Goal: Task Accomplishment & Management: Use online tool/utility

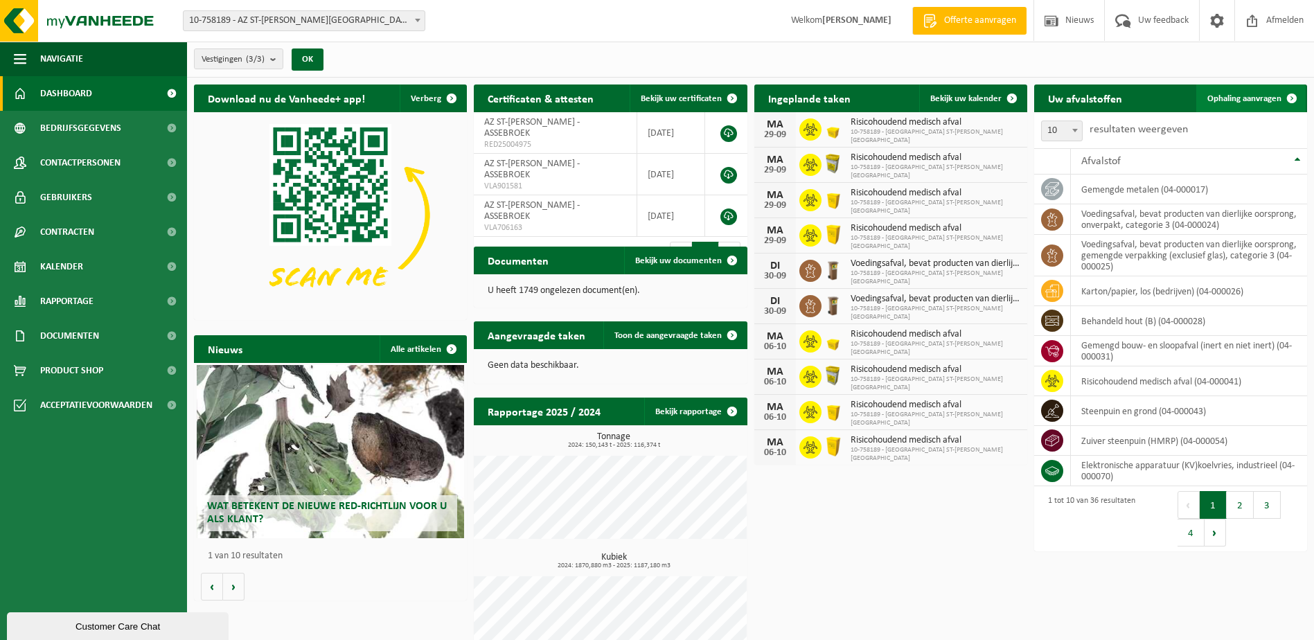
click at [1233, 94] on span "Ophaling aanvragen" at bounding box center [1245, 98] width 74 height 9
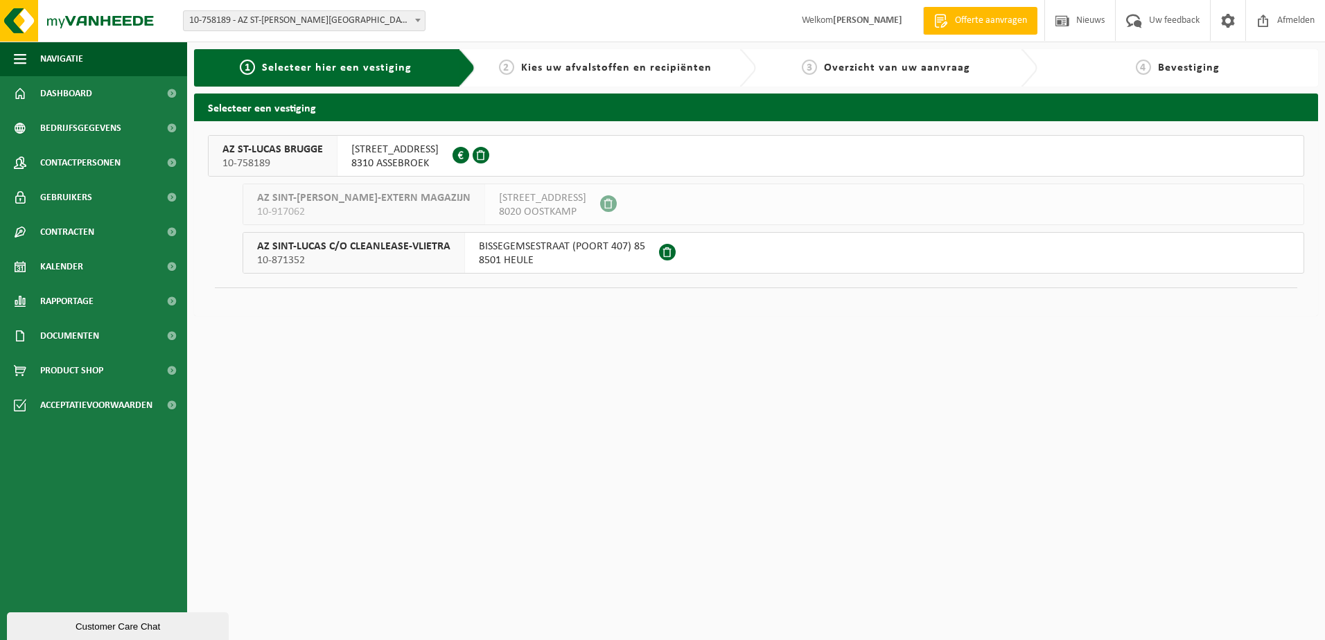
click at [261, 152] on span "AZ ST-LUCAS BRUGGE" at bounding box center [272, 150] width 100 height 14
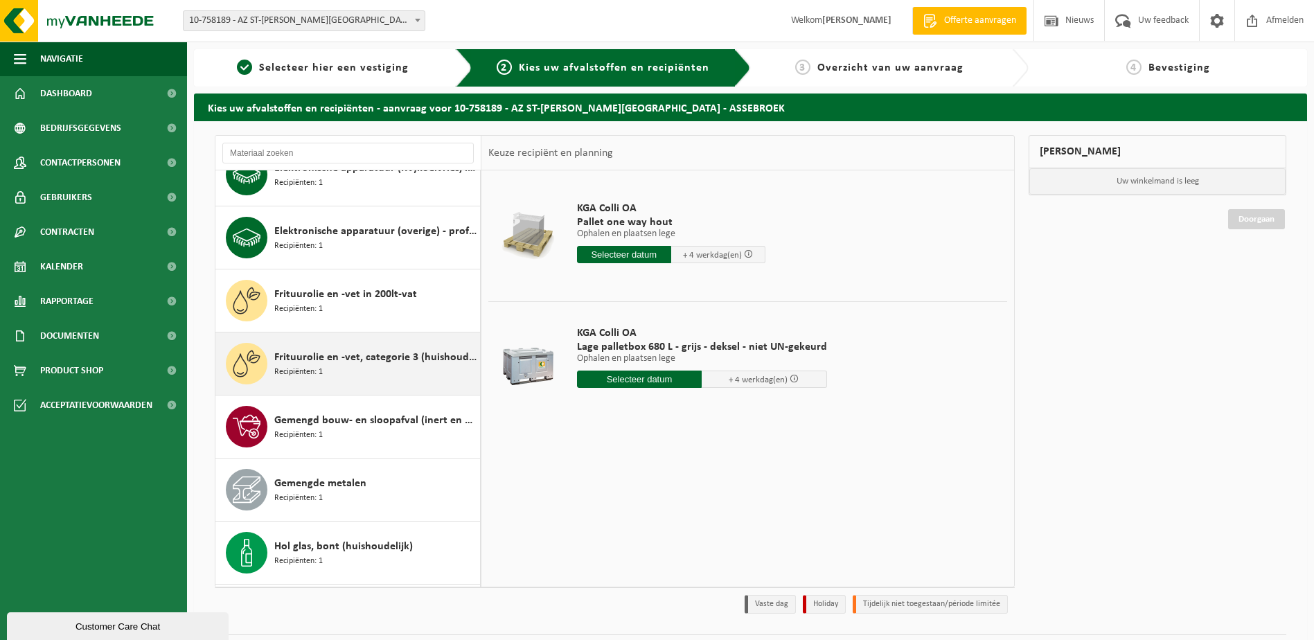
scroll to position [346, 0]
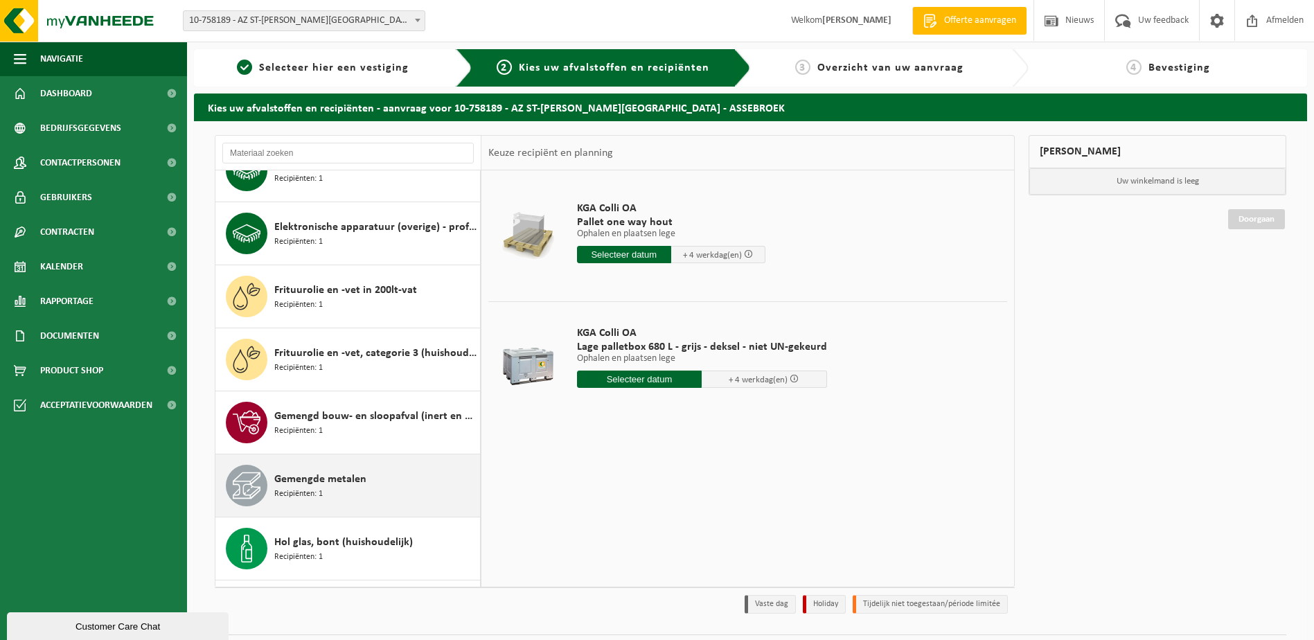
click at [280, 497] on span "Recipiënten: 1" at bounding box center [298, 494] width 49 height 13
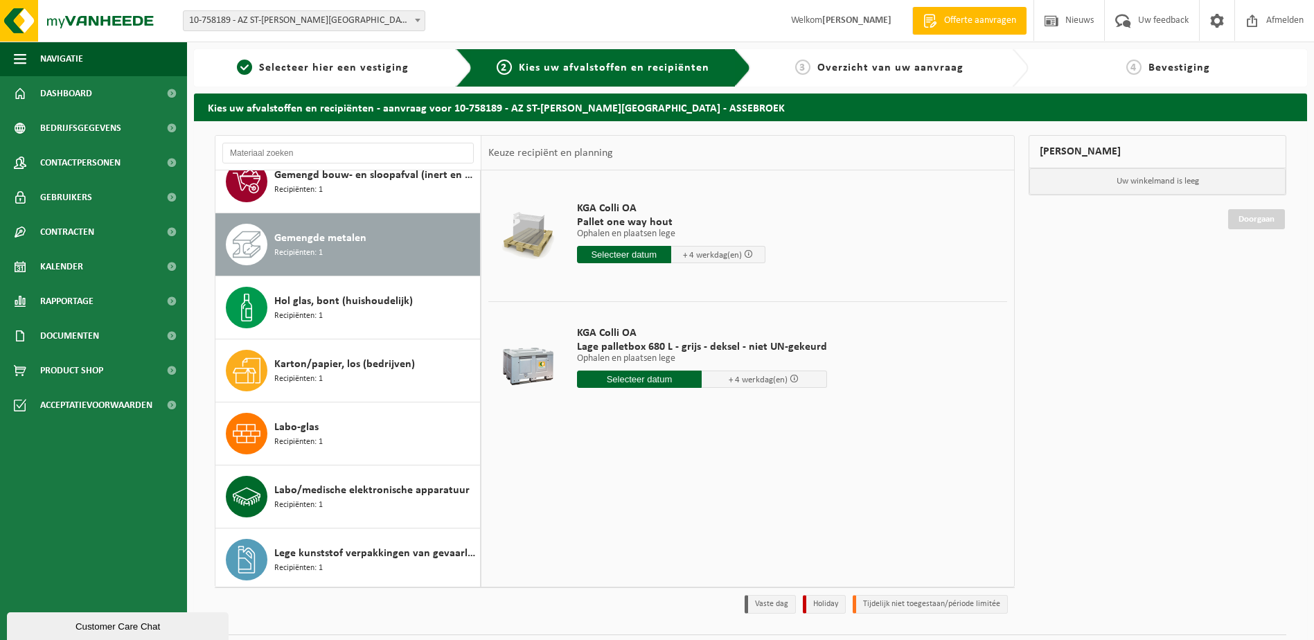
scroll to position [631, 0]
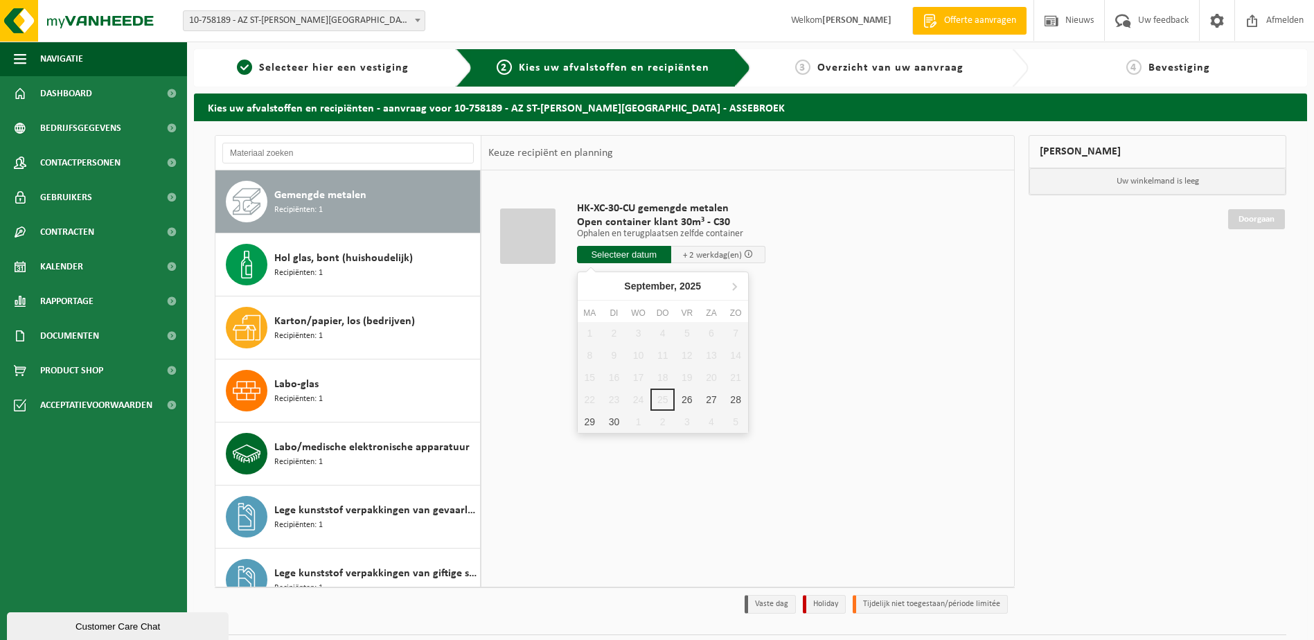
click at [639, 252] on input "text" at bounding box center [624, 254] width 94 height 17
click at [688, 403] on div "26" at bounding box center [687, 400] width 24 height 22
type input "Van [DATE]"
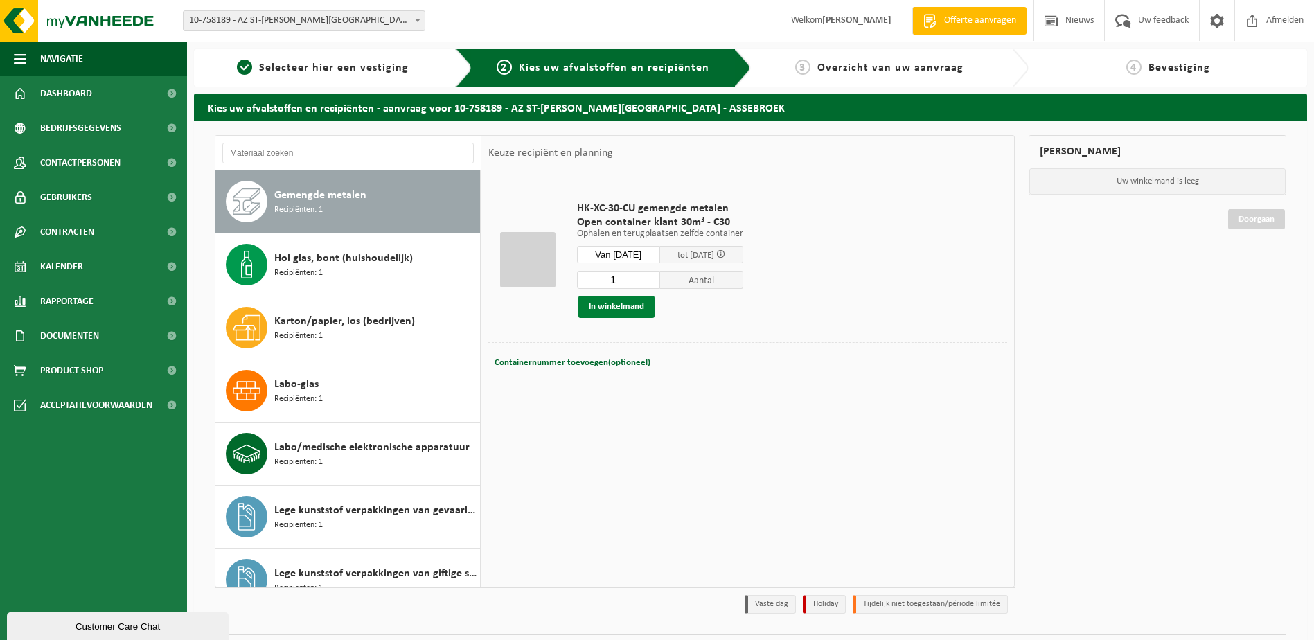
click at [614, 307] on button "In winkelmand" at bounding box center [617, 307] width 76 height 22
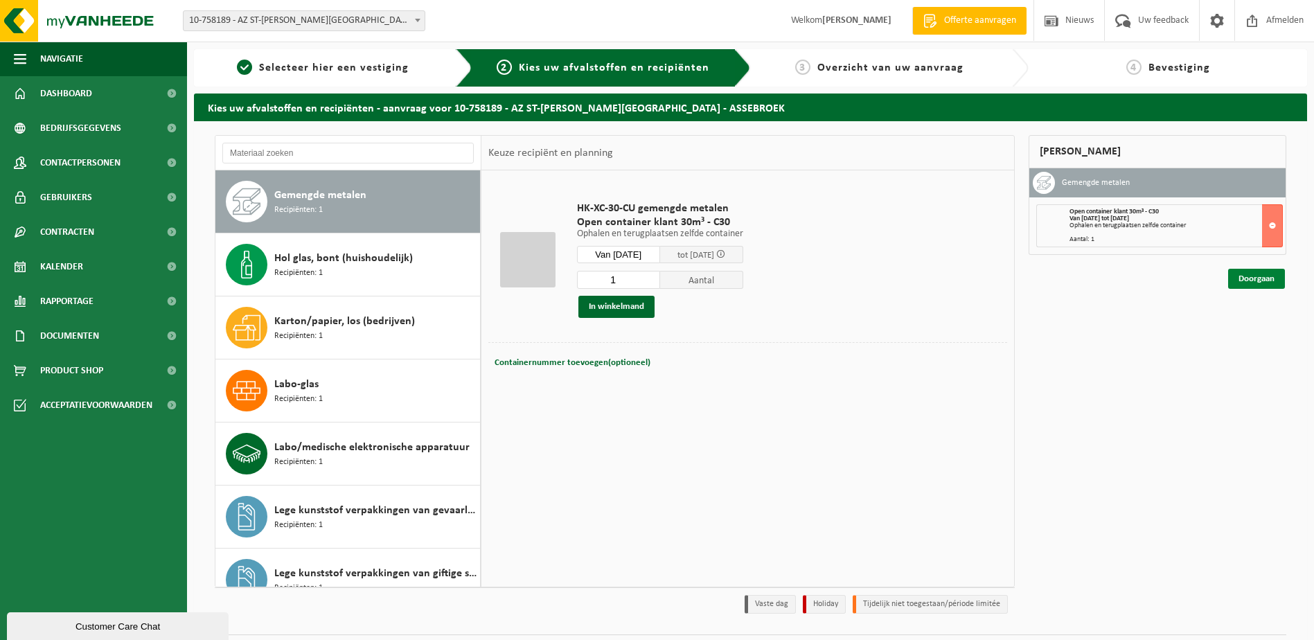
click at [1260, 277] on link "Doorgaan" at bounding box center [1257, 279] width 57 height 20
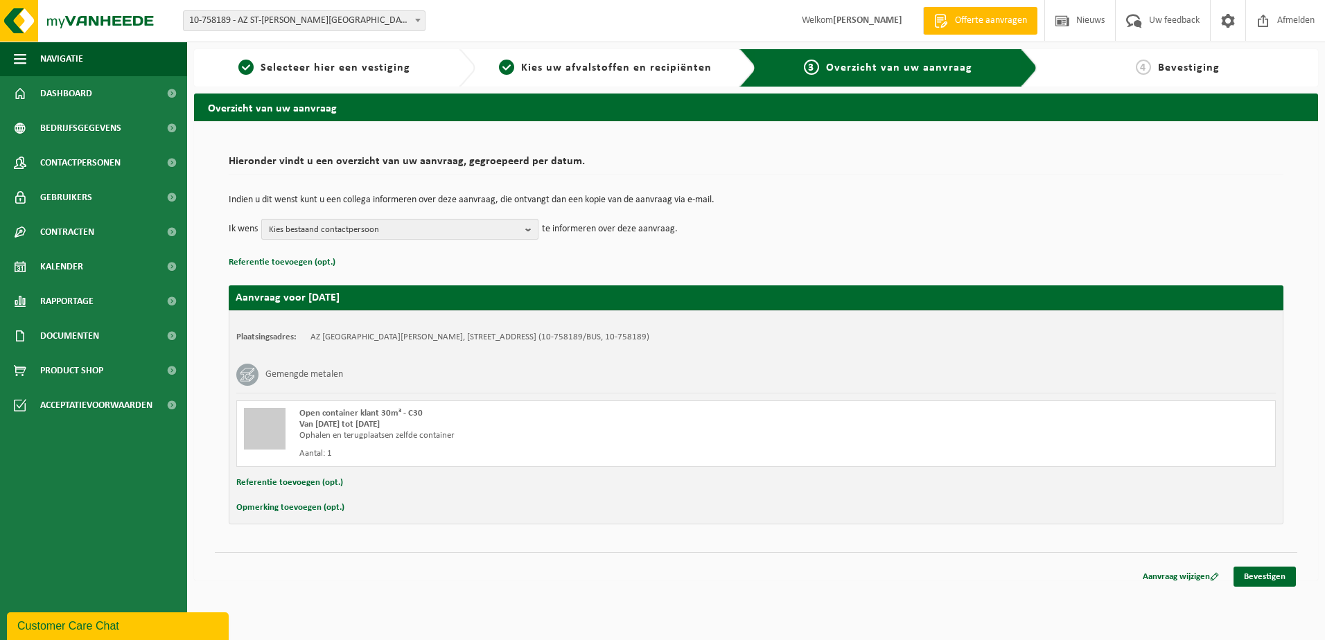
click at [529, 229] on b "button" at bounding box center [531, 229] width 12 height 19
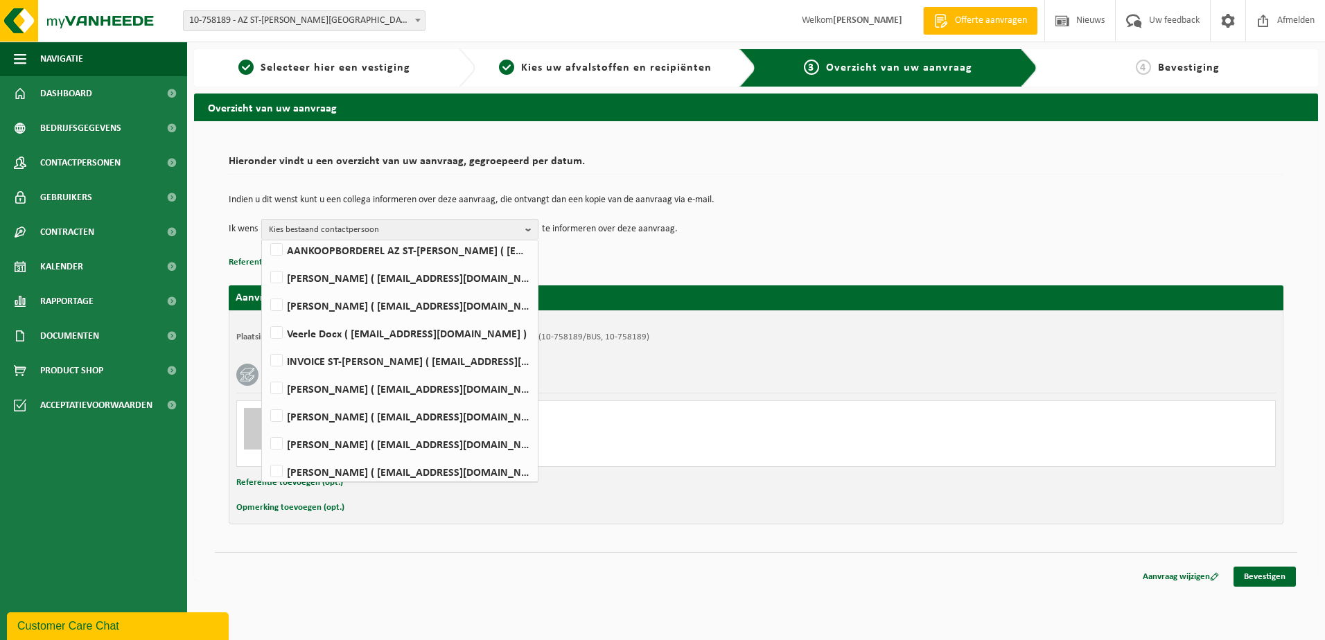
scroll to position [63, 0]
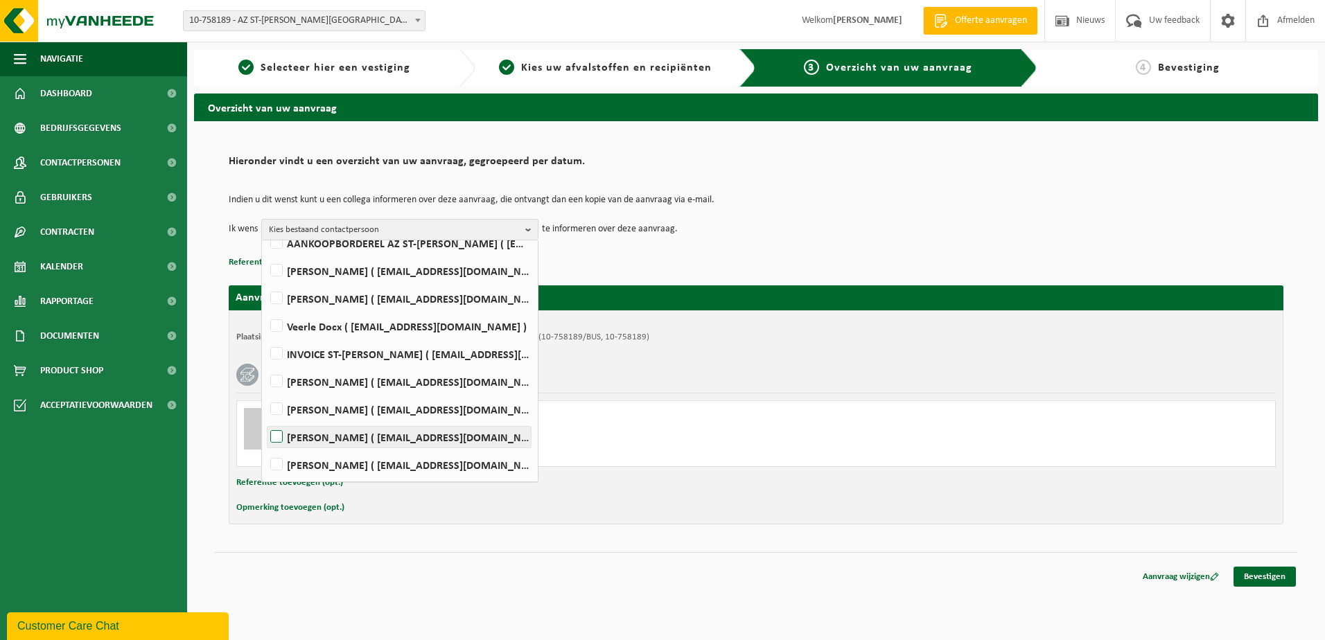
click at [280, 434] on label "Veerle Verhaeghe ( veerle.verhaeghe@stlucas.be )" at bounding box center [398, 437] width 263 height 21
click at [265, 420] on input "Veerle Verhaeghe ( veerle.verhaeghe@stlucas.be )" at bounding box center [265, 419] width 1 height 1
checkbox input "true"
click at [278, 466] on label "Anne-Charlotte Verstringe ( anne-charlotte.verstringe@stlucas.be )" at bounding box center [398, 465] width 263 height 21
click at [265, 448] on input "Anne-Charlotte Verstringe ( anne-charlotte.verstringe@stlucas.be )" at bounding box center [265, 447] width 1 height 1
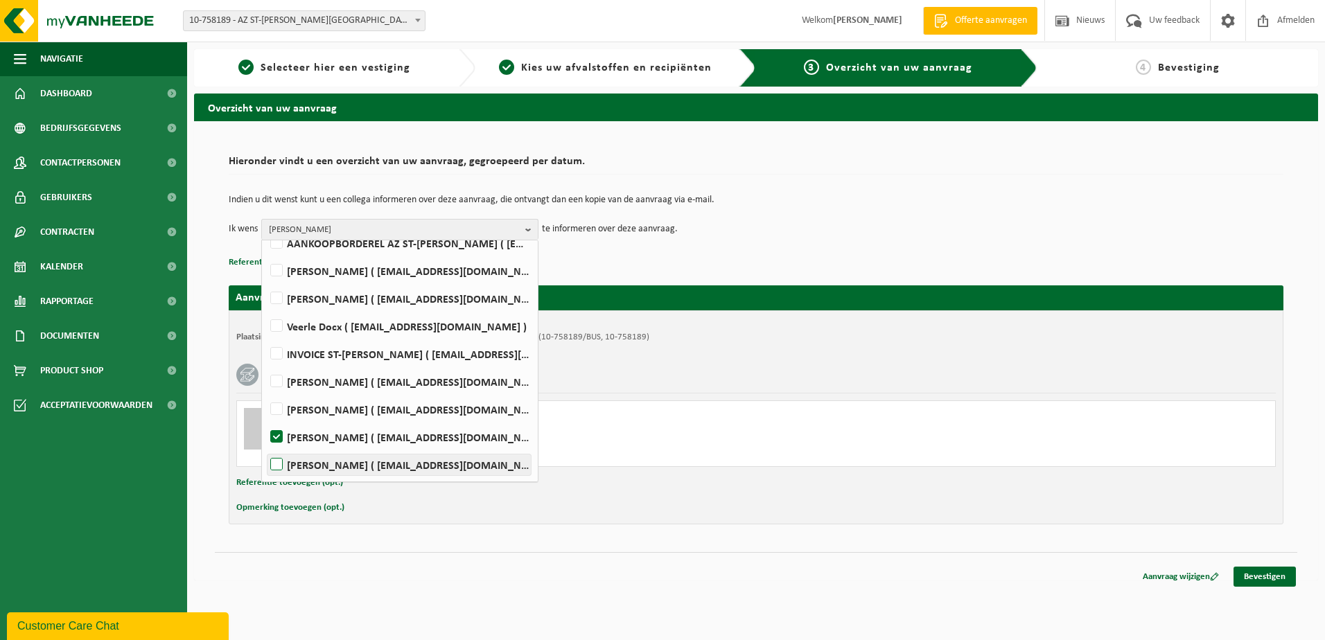
checkbox input "true"
click at [723, 242] on div "Indien u dit wenst kunt u een collega informeren over deze aanvraag, die ontvan…" at bounding box center [756, 218] width 1055 height 72
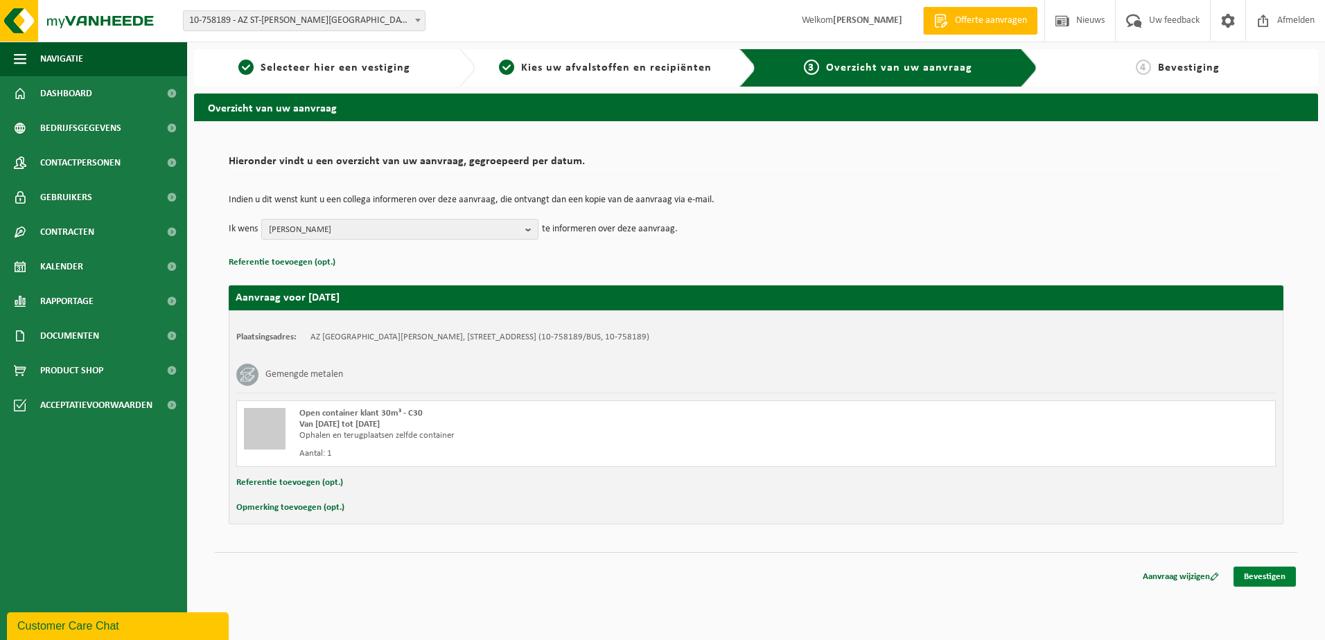
click at [1253, 577] on link "Bevestigen" at bounding box center [1264, 577] width 62 height 20
